Goal: Information Seeking & Learning: Learn about a topic

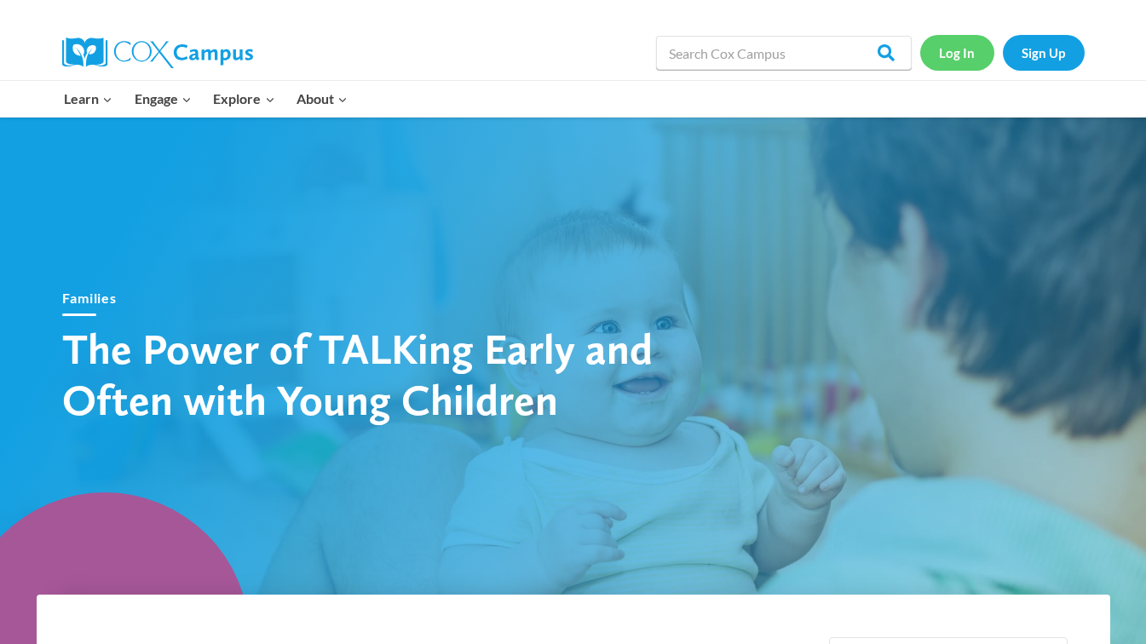
click at [969, 57] on link "Log In" at bounding box center [957, 52] width 74 height 35
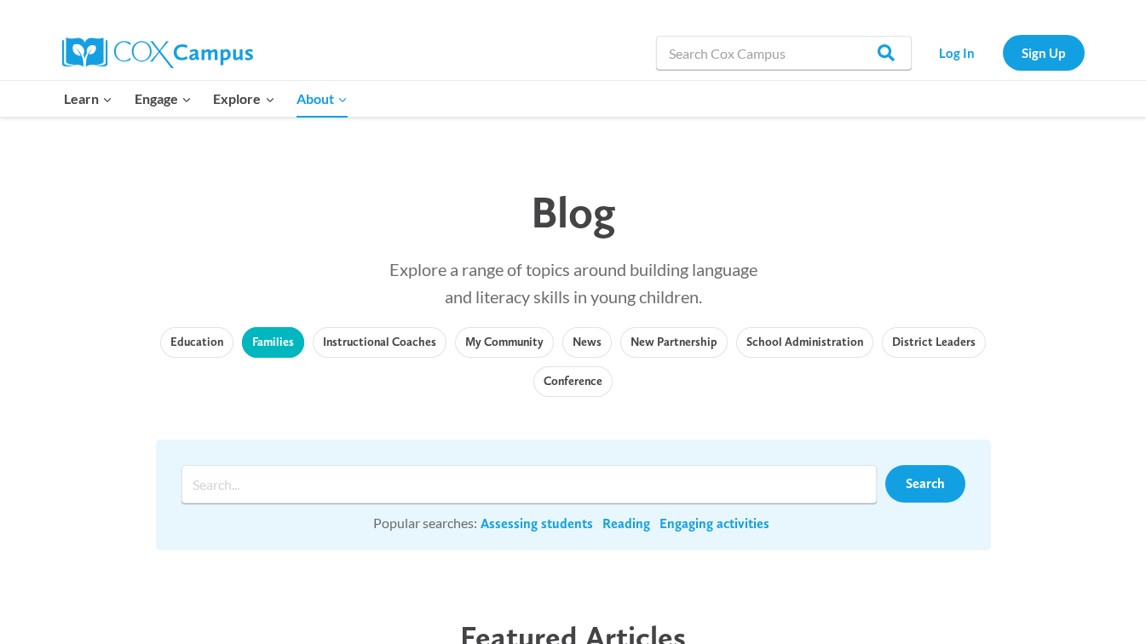
click at [276, 346] on link "Families" at bounding box center [273, 342] width 62 height 31
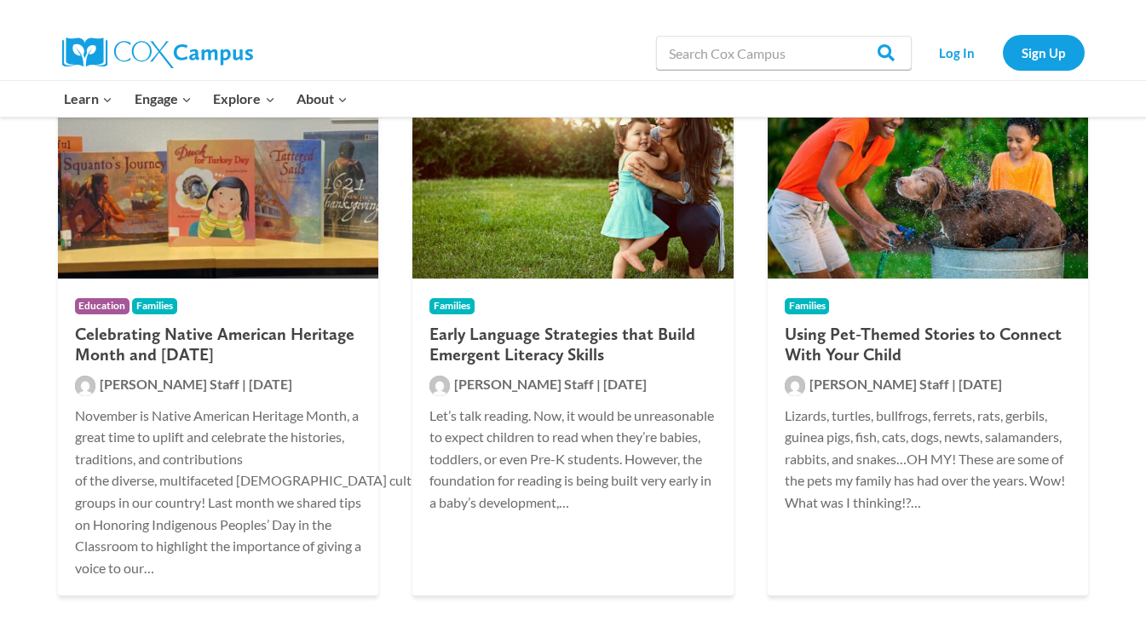
scroll to position [2943, 0]
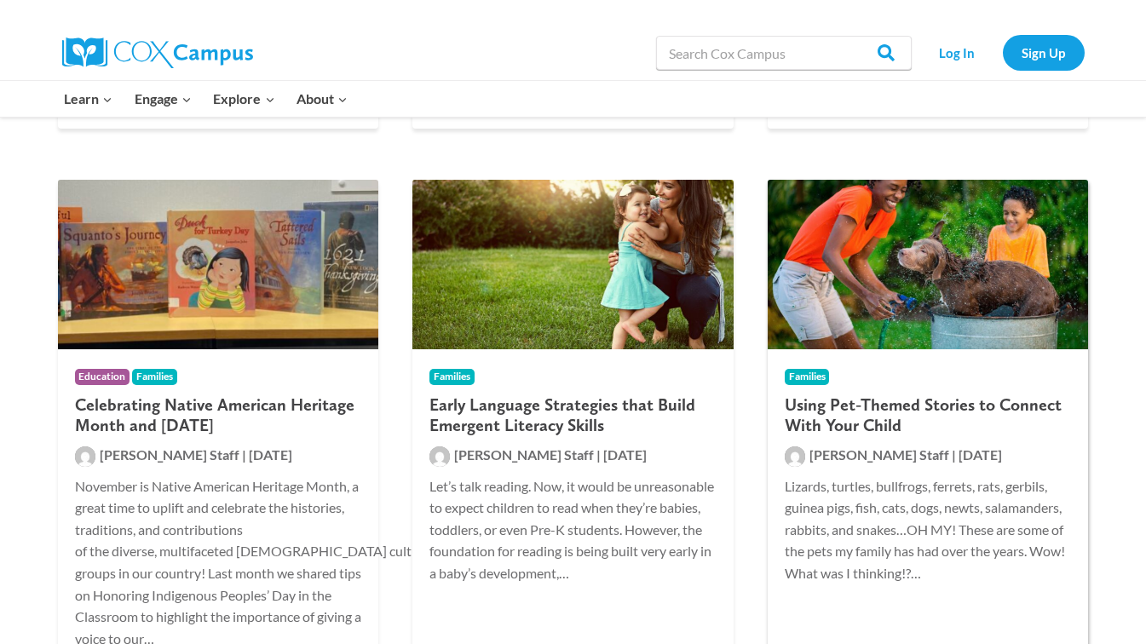
click at [928, 320] on img at bounding box center [927, 265] width 321 height 170
